Goal: Task Accomplishment & Management: Manage account settings

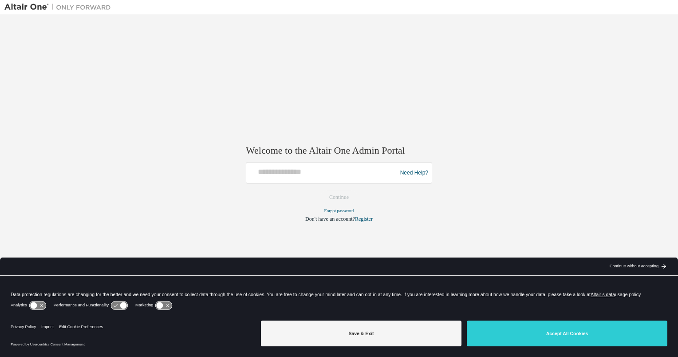
click at [508, 335] on button "Accept All Cookies" at bounding box center [567, 333] width 201 height 26
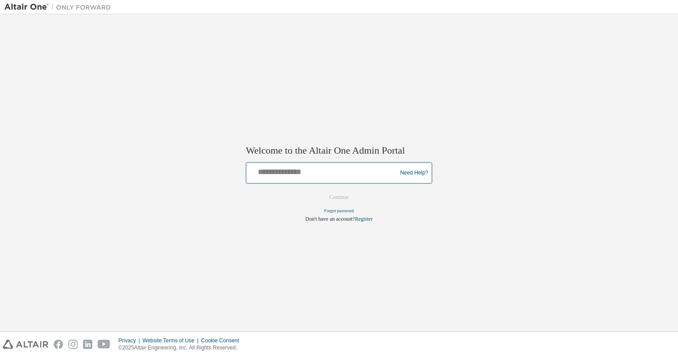
click at [334, 173] on input "text" at bounding box center [323, 171] width 146 height 13
type input "**********"
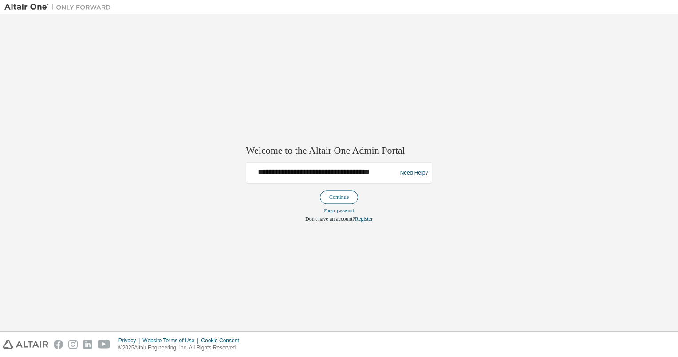
click at [335, 201] on button "Continue" at bounding box center [339, 197] width 38 height 13
